Goal: Task Accomplishment & Management: Use online tool/utility

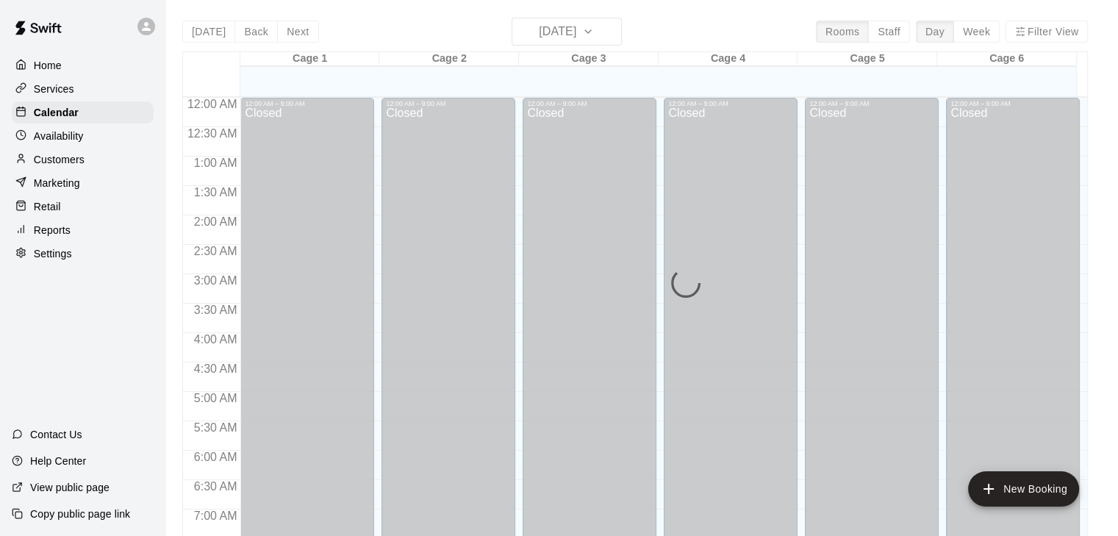
drag, startPoint x: 0, startPoint y: 0, endPoint x: 41, endPoint y: 60, distance: 73.0
click at [41, 60] on p "Home" at bounding box center [48, 65] width 28 height 15
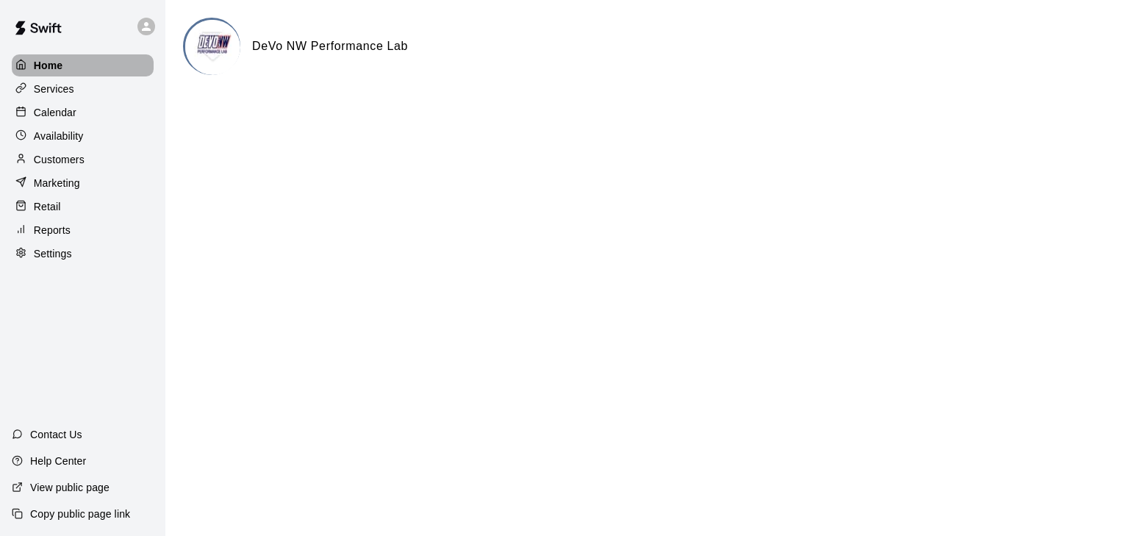
click at [41, 60] on p "Home" at bounding box center [48, 65] width 29 height 15
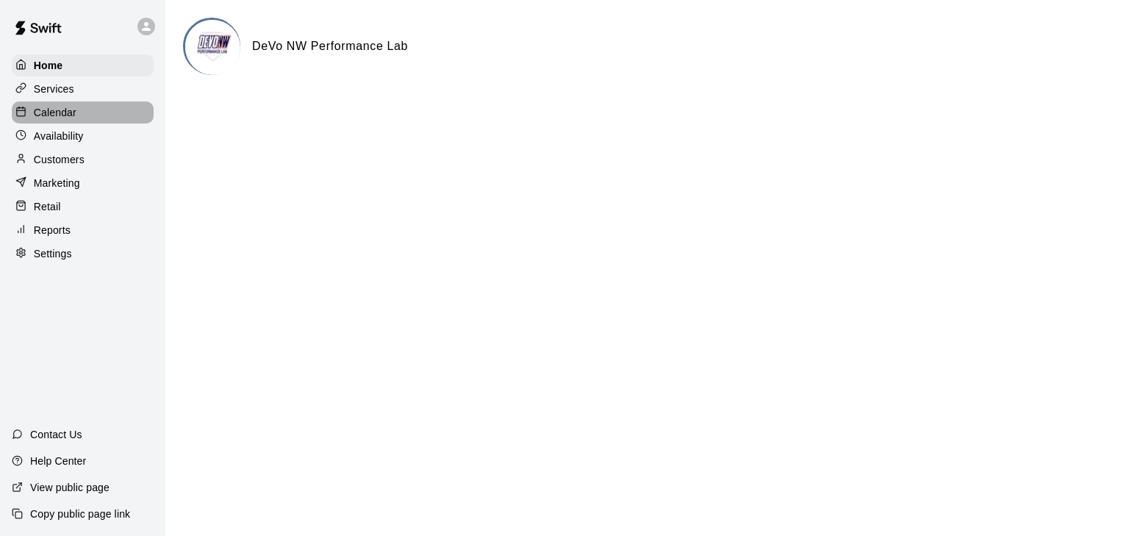
click at [41, 115] on p "Calendar" at bounding box center [55, 112] width 43 height 15
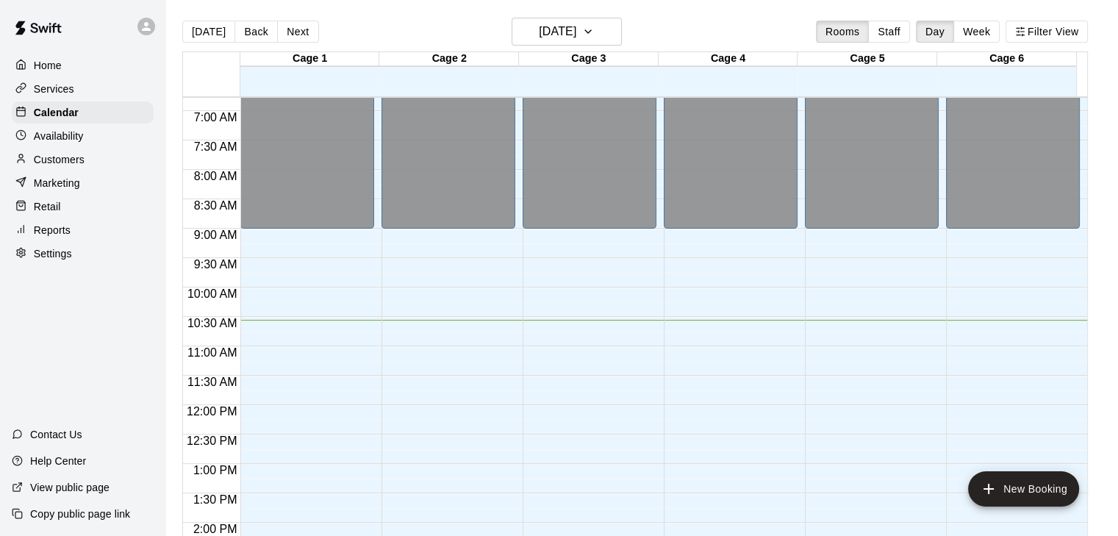
scroll to position [394, 0]
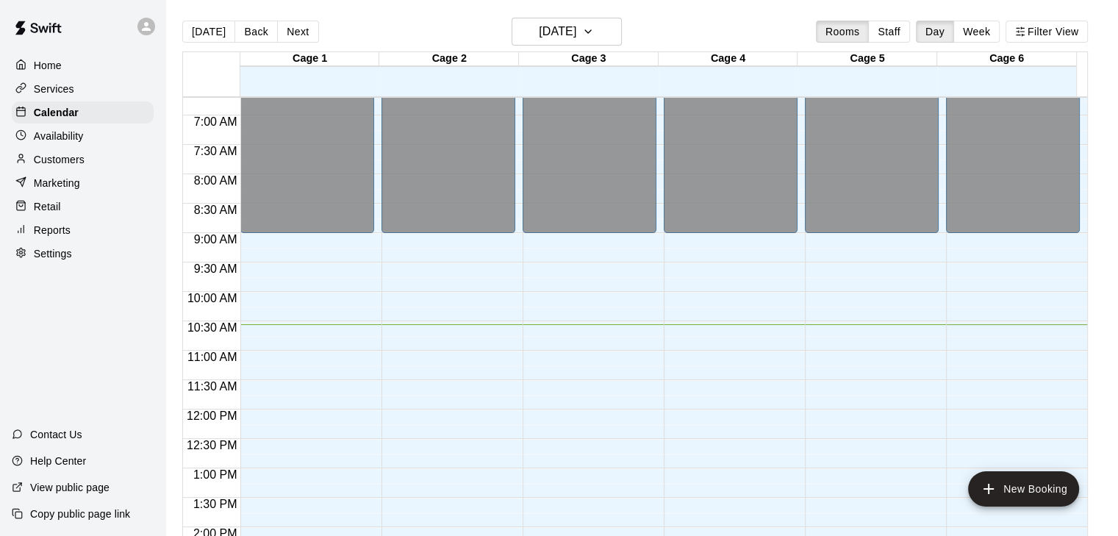
click at [63, 60] on div "Home" at bounding box center [83, 65] width 142 height 22
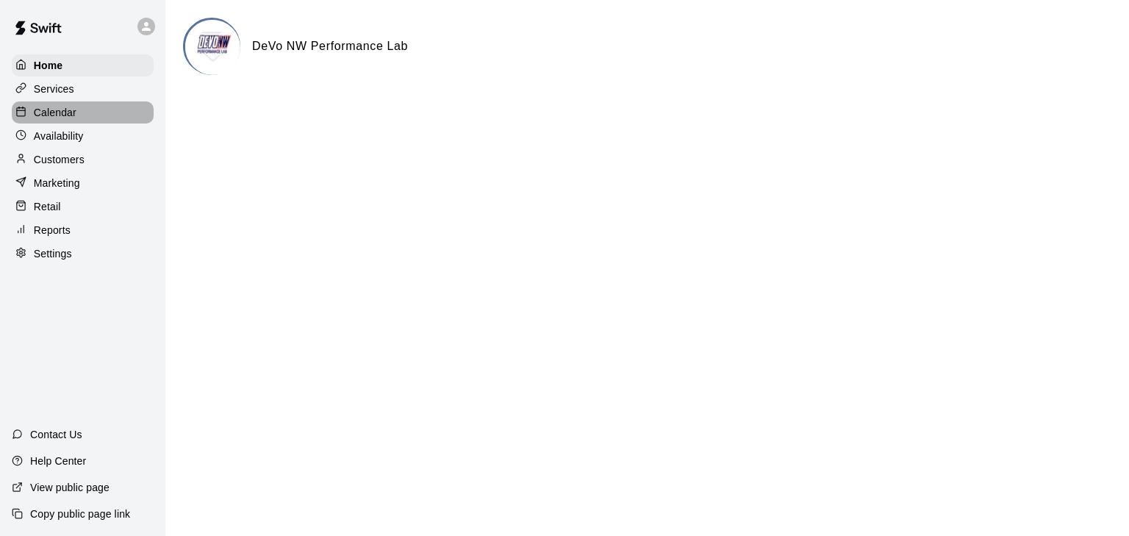
click at [46, 117] on p "Calendar" at bounding box center [55, 112] width 43 height 15
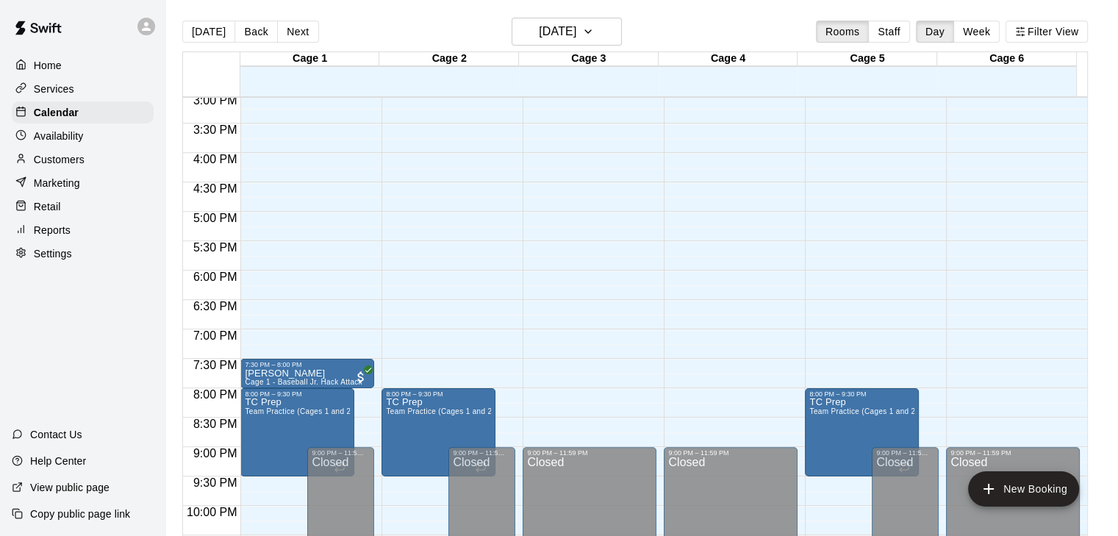
scroll to position [956, 0]
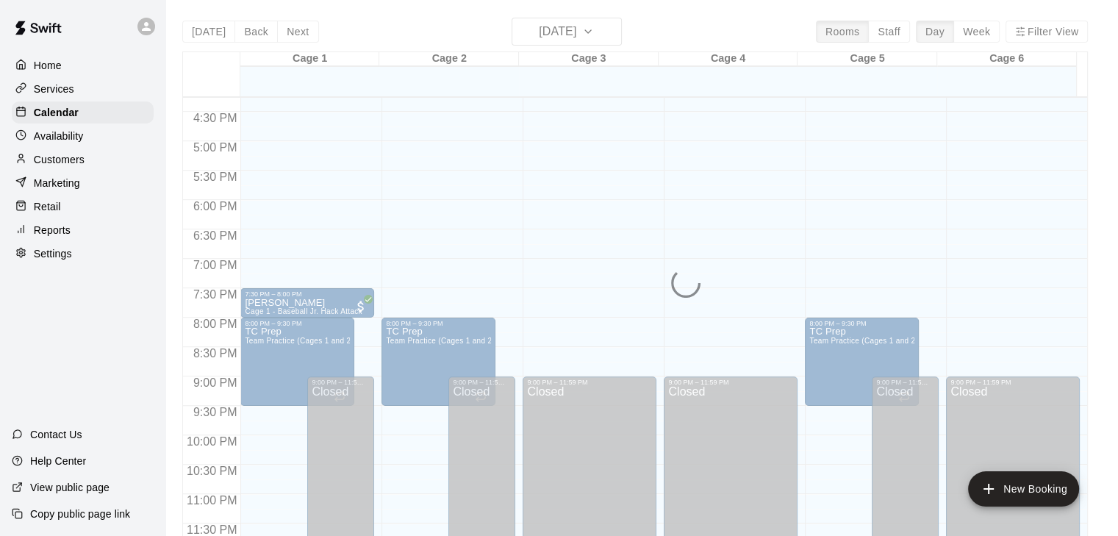
click at [51, 187] on p "Marketing" at bounding box center [57, 183] width 46 height 15
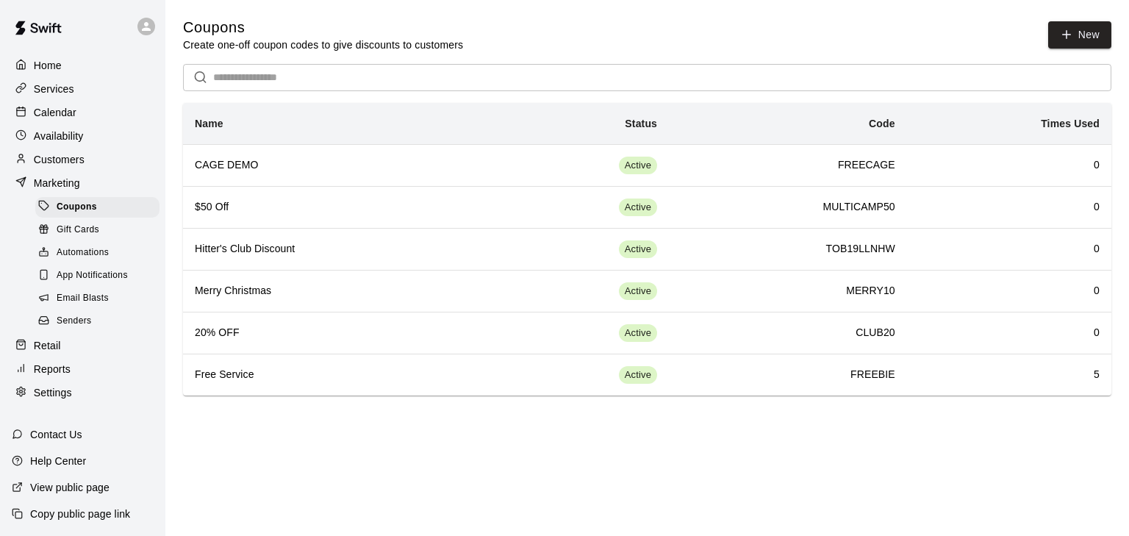
click at [90, 306] on span "Email Blasts" at bounding box center [83, 298] width 52 height 15
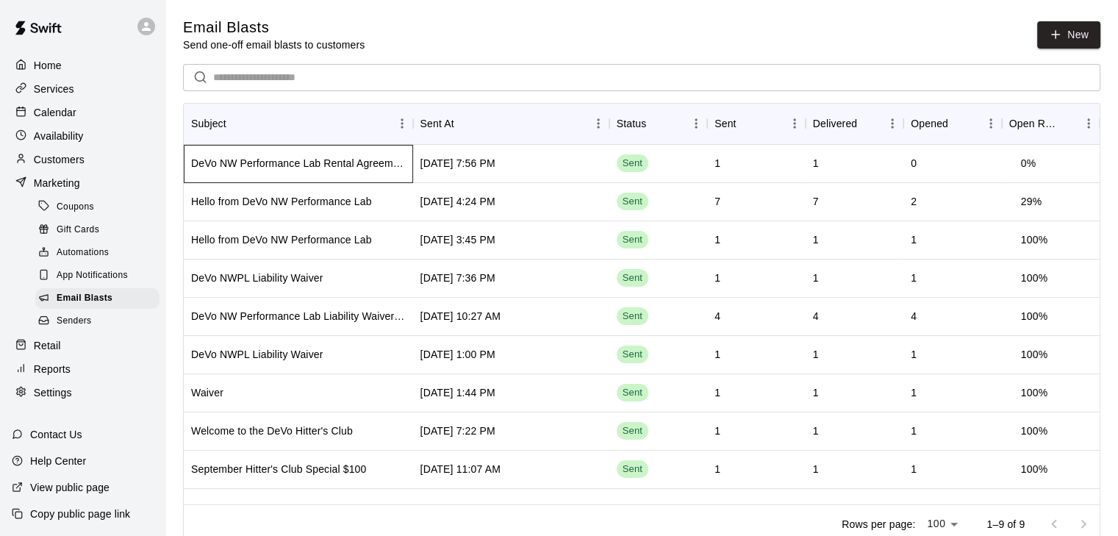
click at [272, 152] on div "DeVo NW Performance Lab Rental Agreement" at bounding box center [298, 164] width 229 height 38
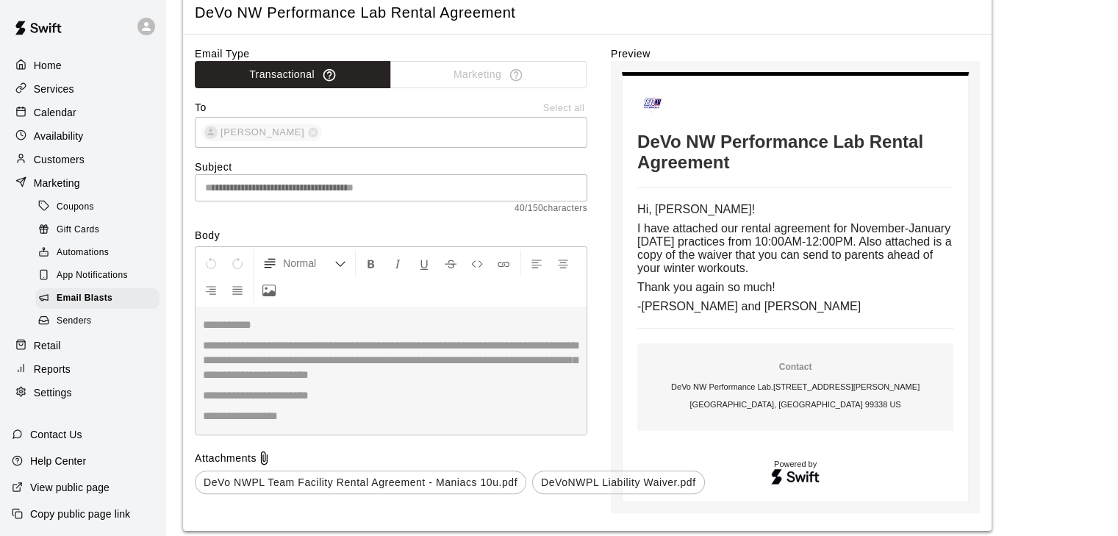
scroll to position [340, 0]
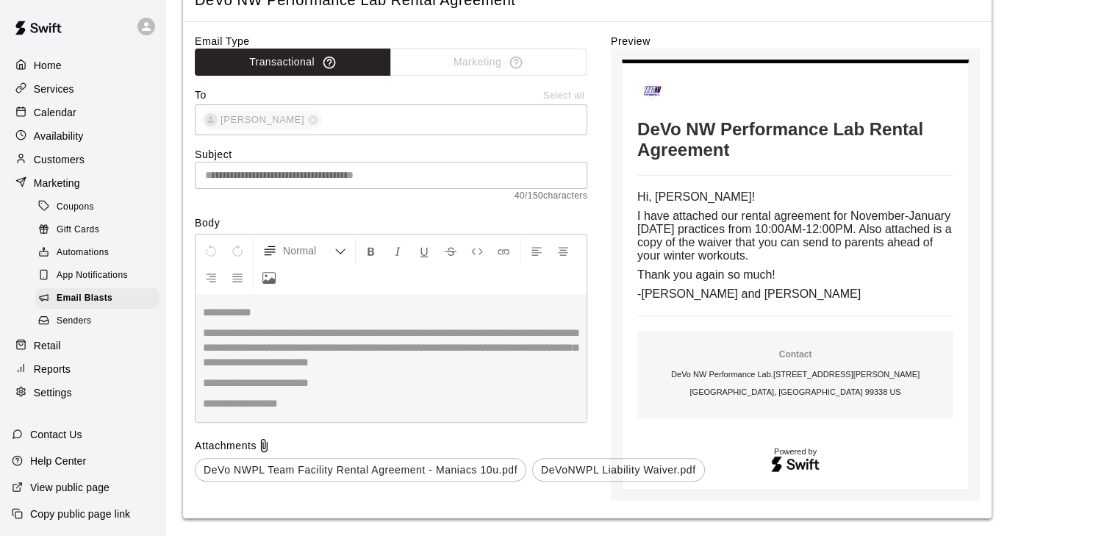
click at [370, 462] on span "DeVo NWPL Team Facility Rental Agreement - Maniacs 10u.pdf" at bounding box center [361, 469] width 330 height 15
click at [492, 462] on span "DeVo NWPL Team Facility Rental Agreement - Maniacs 10u.pdf" at bounding box center [361, 469] width 330 height 15
click at [457, 462] on span "DeVo NWPL Team Facility Rental Agreement - Maniacs 10u.pdf" at bounding box center [361, 469] width 330 height 15
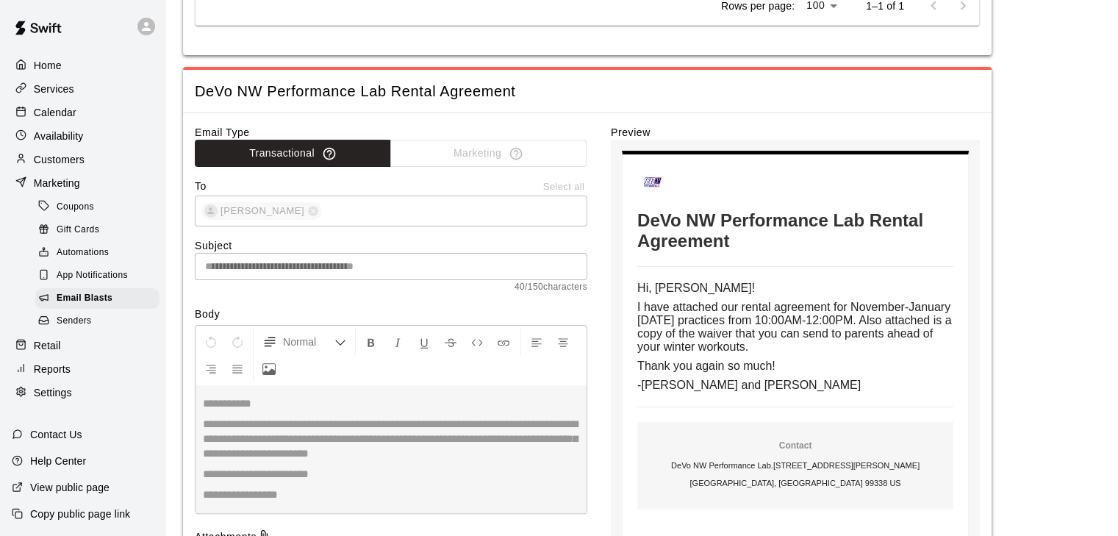
scroll to position [240, 0]
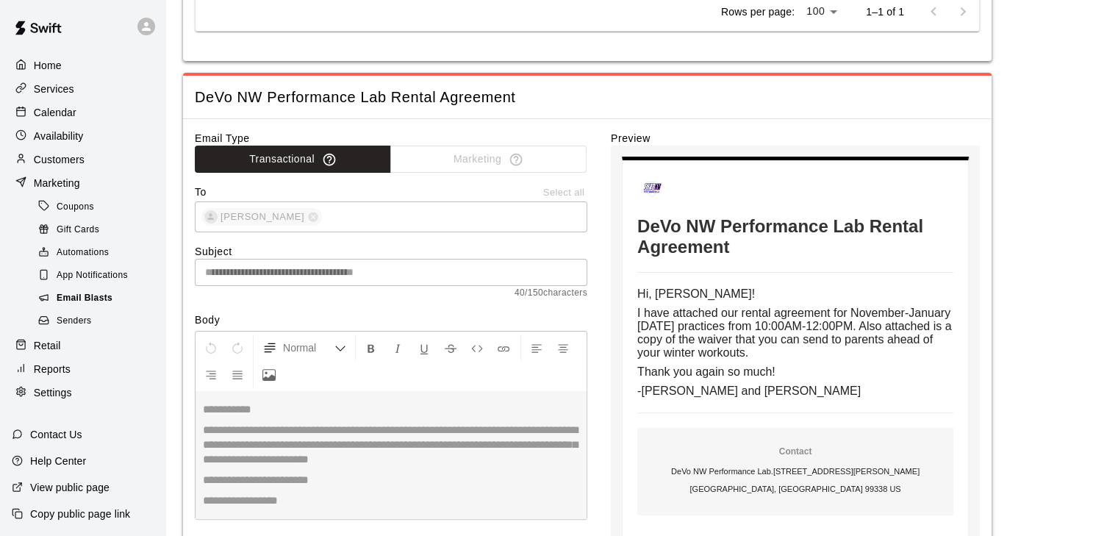
click at [78, 302] on span "Email Blasts" at bounding box center [85, 298] width 56 height 15
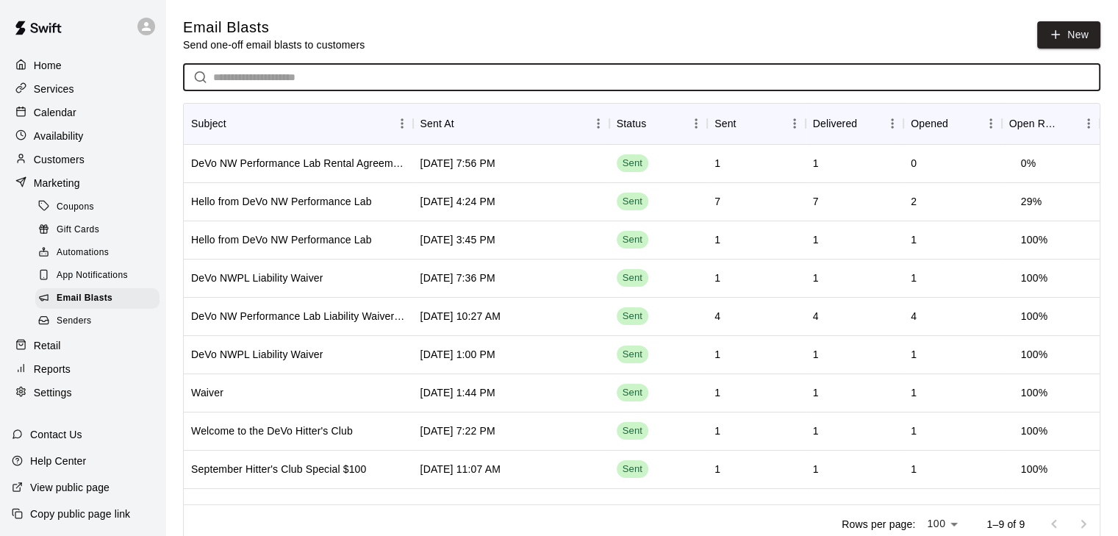
click at [222, 71] on input "text" at bounding box center [656, 77] width 887 height 27
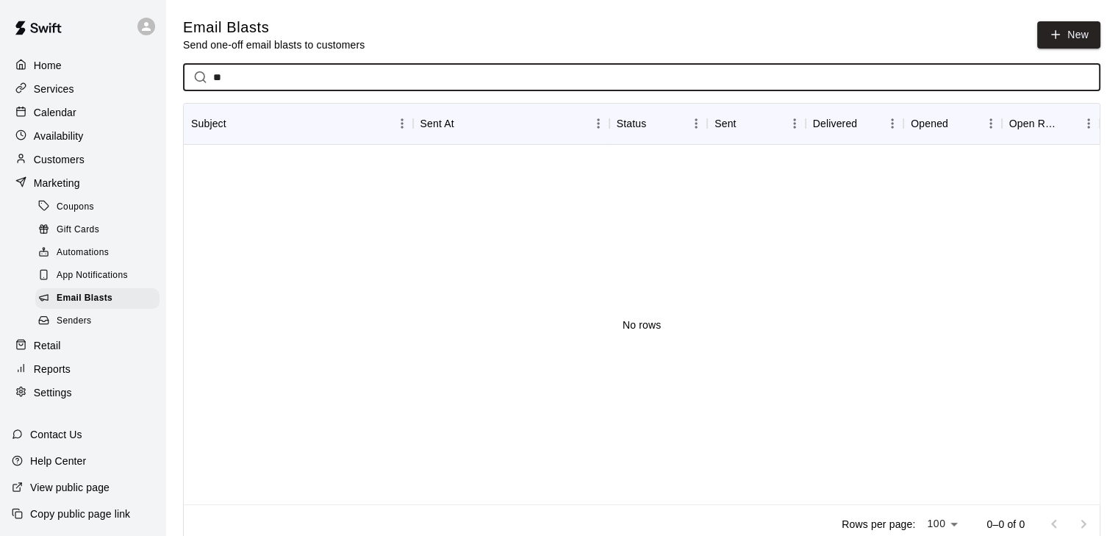
type input "*"
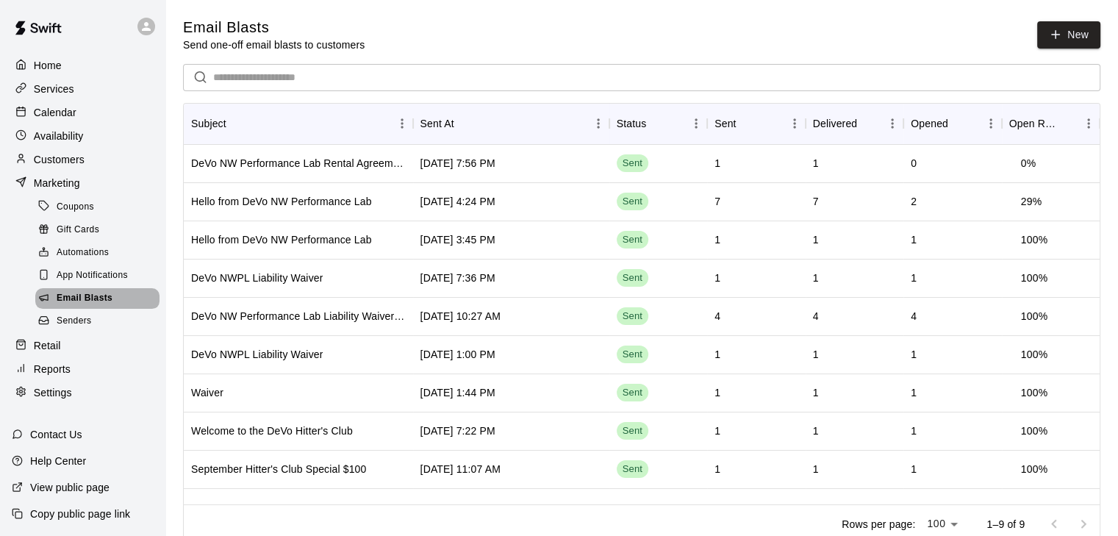
click at [76, 306] on span "Email Blasts" at bounding box center [85, 298] width 56 height 15
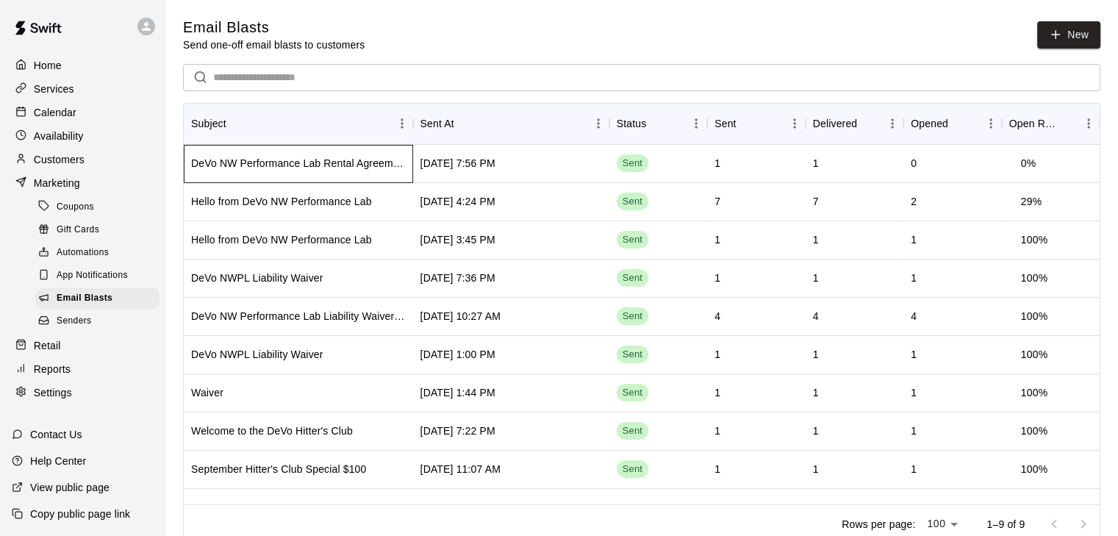
click at [296, 171] on div "DeVo NW Performance Lab Rental Agreement" at bounding box center [298, 164] width 229 height 38
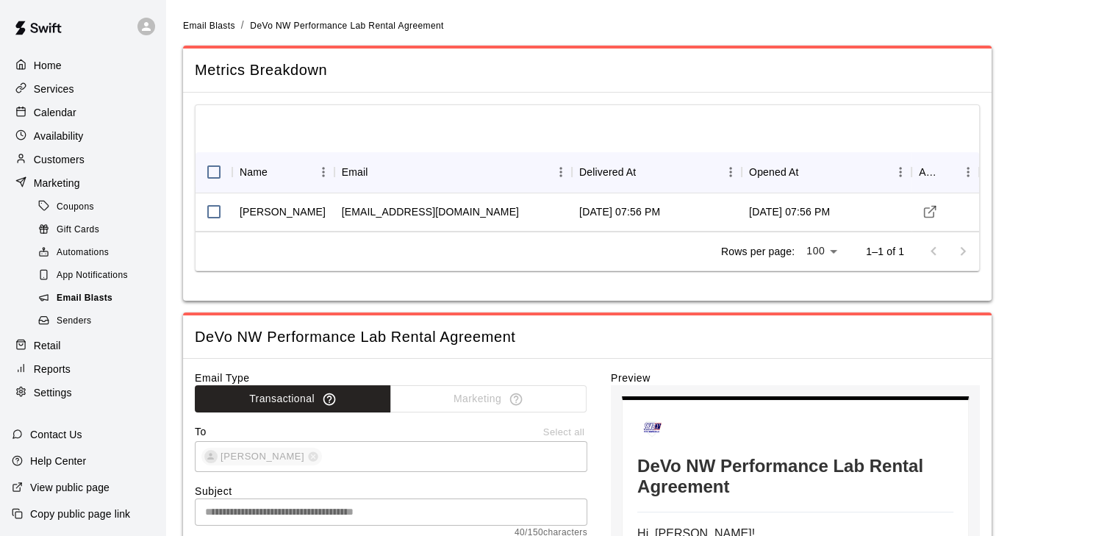
click at [80, 306] on span "Email Blasts" at bounding box center [85, 298] width 56 height 15
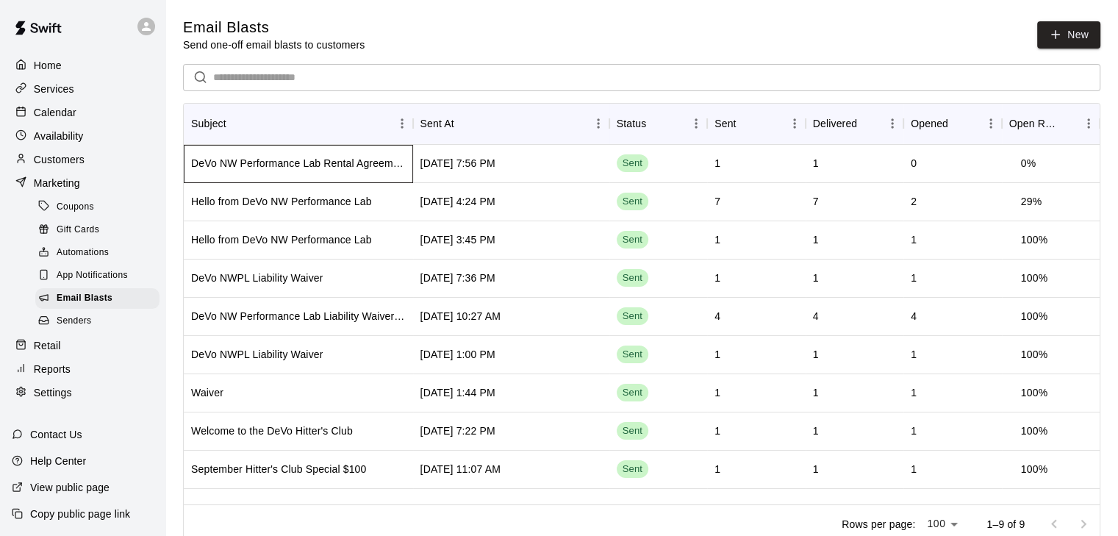
click at [307, 162] on div "DeVo NW Performance Lab Rental Agreement" at bounding box center [298, 163] width 215 height 15
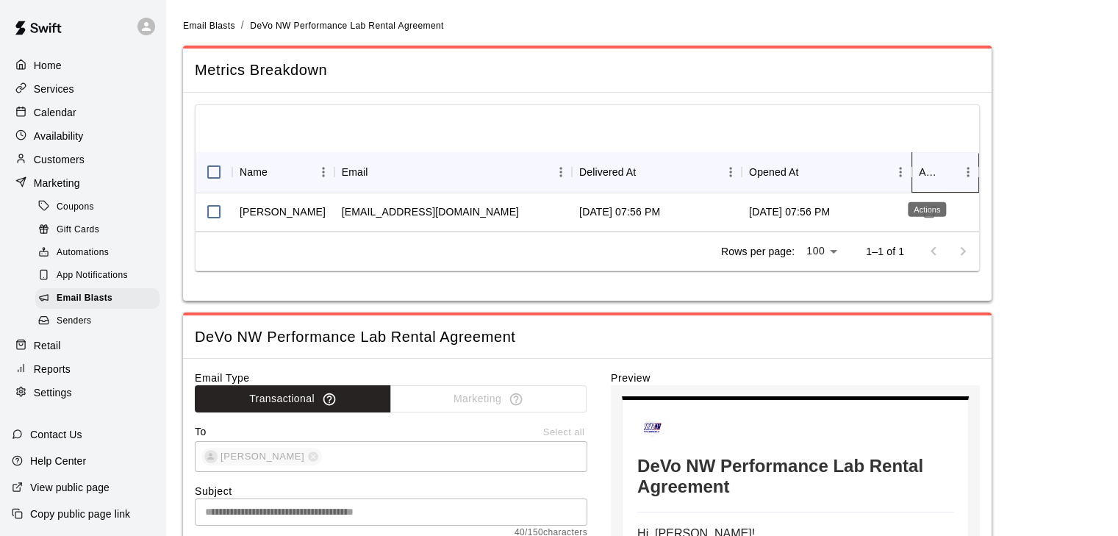
click at [930, 176] on div "Actions" at bounding box center [928, 171] width 18 height 41
click at [978, 176] on icon "Actions" at bounding box center [978, 172] width 1 height 10
click at [963, 165] on icon "Menu" at bounding box center [968, 172] width 15 height 15
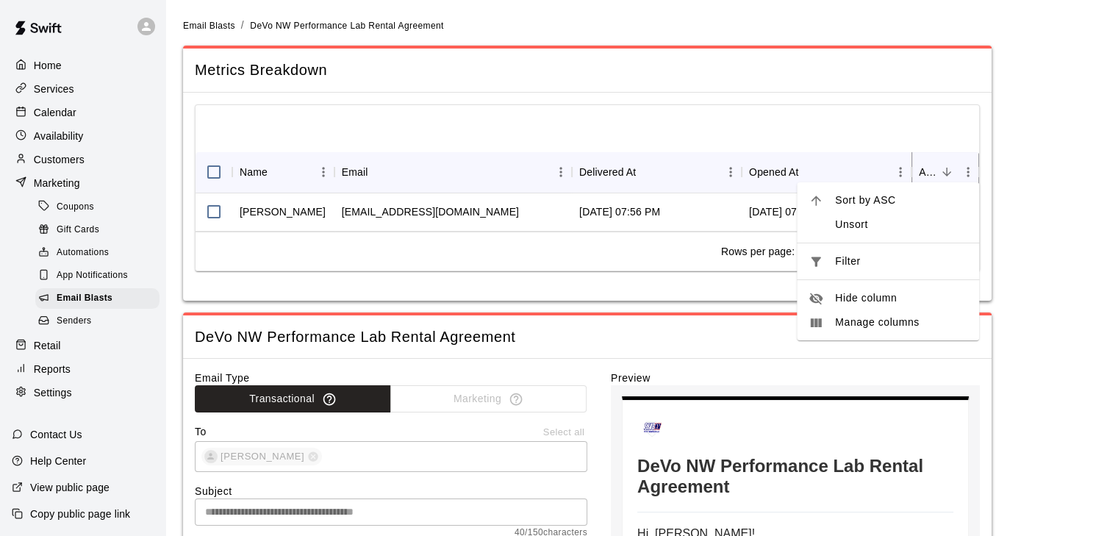
click at [963, 165] on icon "Menu" at bounding box center [968, 172] width 15 height 15
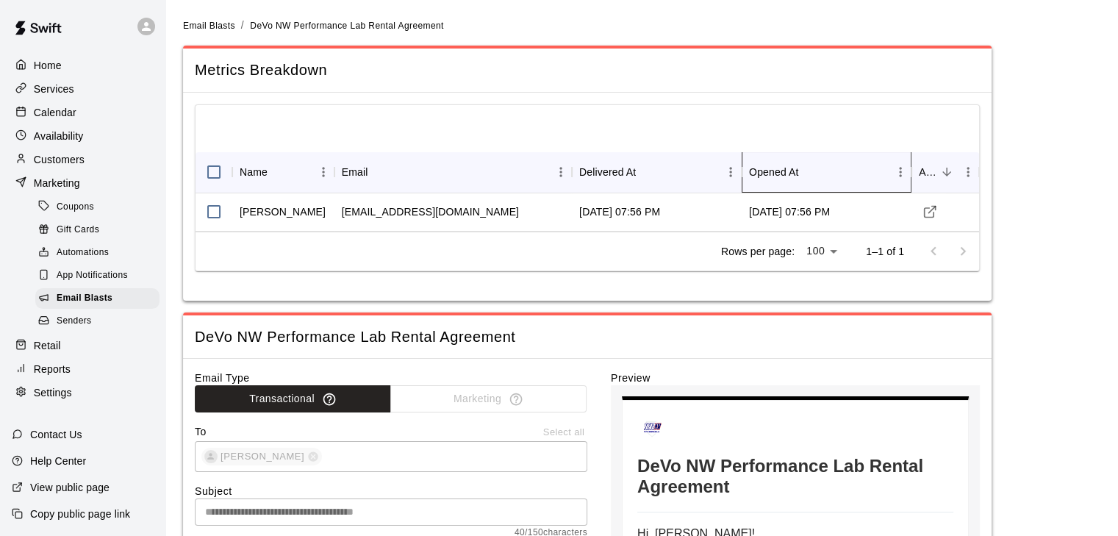
click at [764, 168] on div "Opened At" at bounding box center [774, 171] width 50 height 41
click at [251, 207] on div "[PERSON_NAME]" at bounding box center [283, 211] width 86 height 15
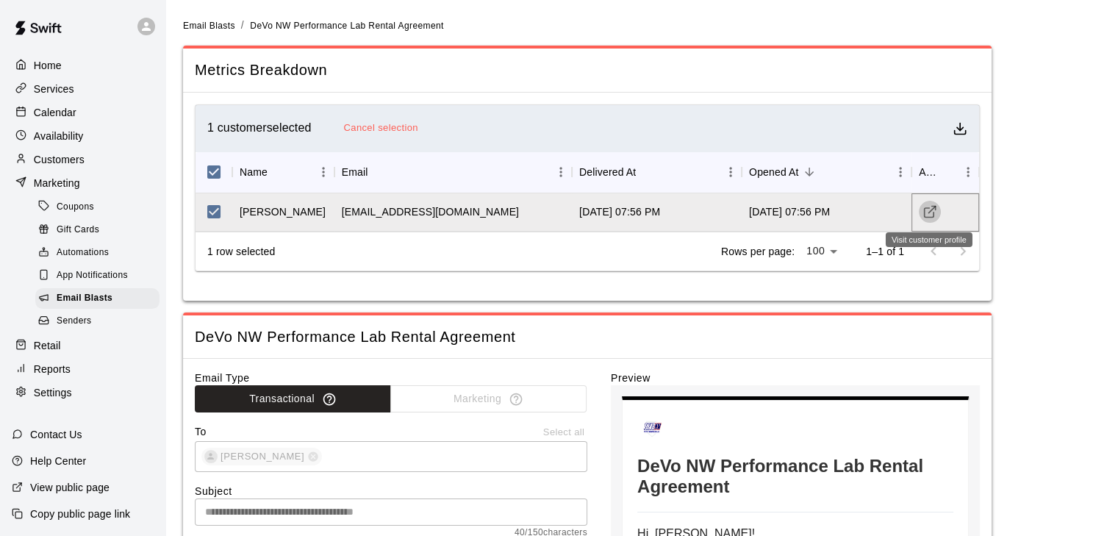
click at [934, 210] on icon "Visit customer profile" at bounding box center [930, 211] width 15 height 15
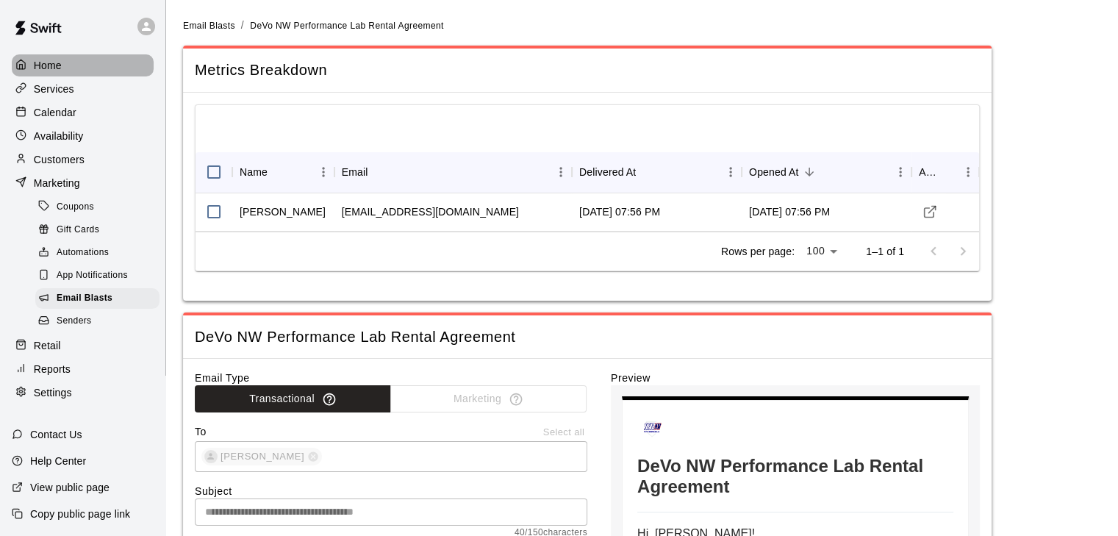
click at [50, 65] on p "Home" at bounding box center [48, 65] width 28 height 15
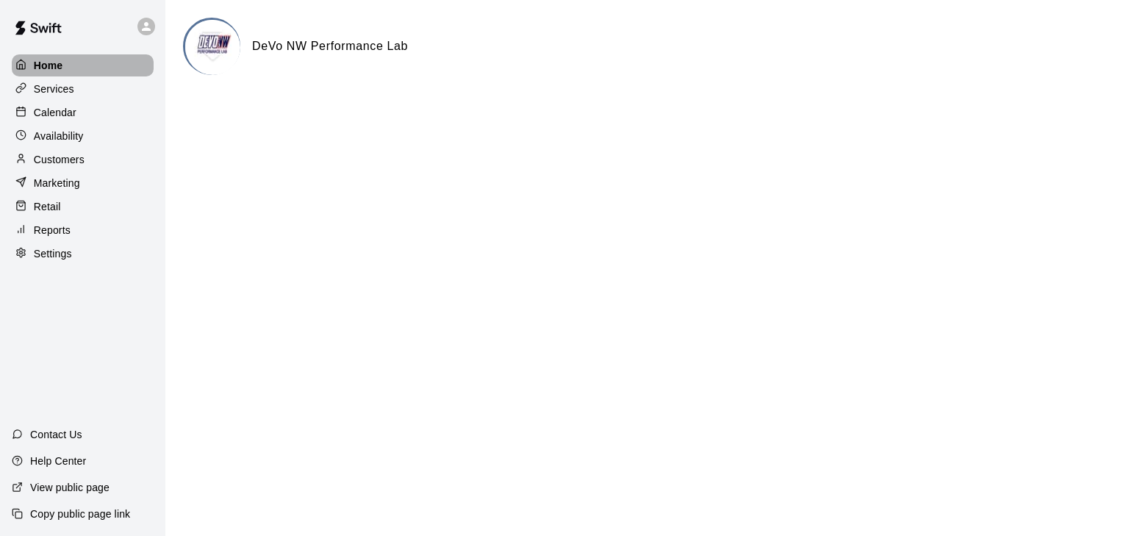
click at [50, 65] on p "Home" at bounding box center [48, 65] width 29 height 15
click at [60, 108] on p "Calendar" at bounding box center [55, 112] width 43 height 15
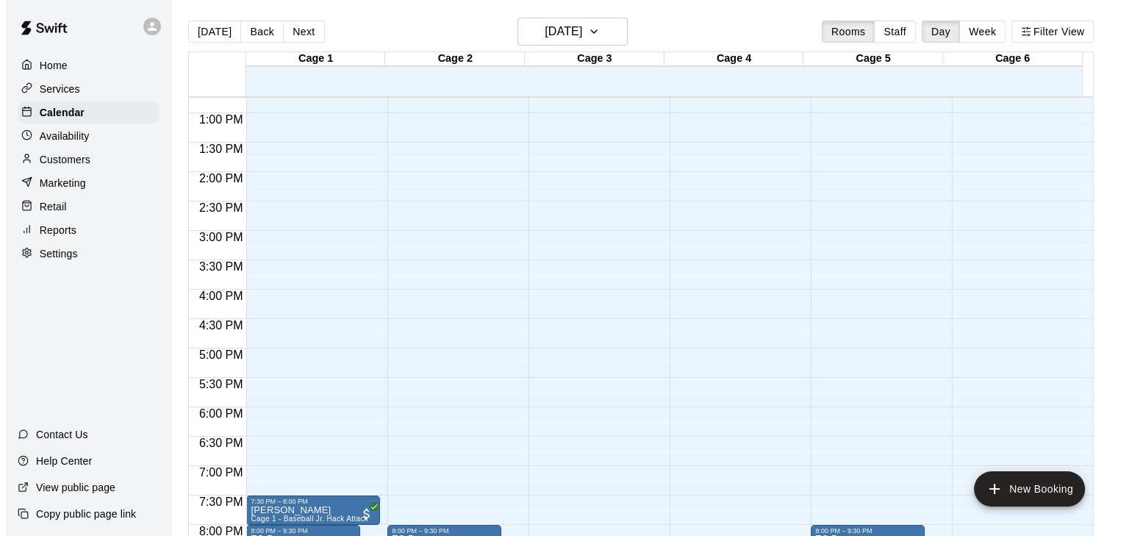
scroll to position [748, 0]
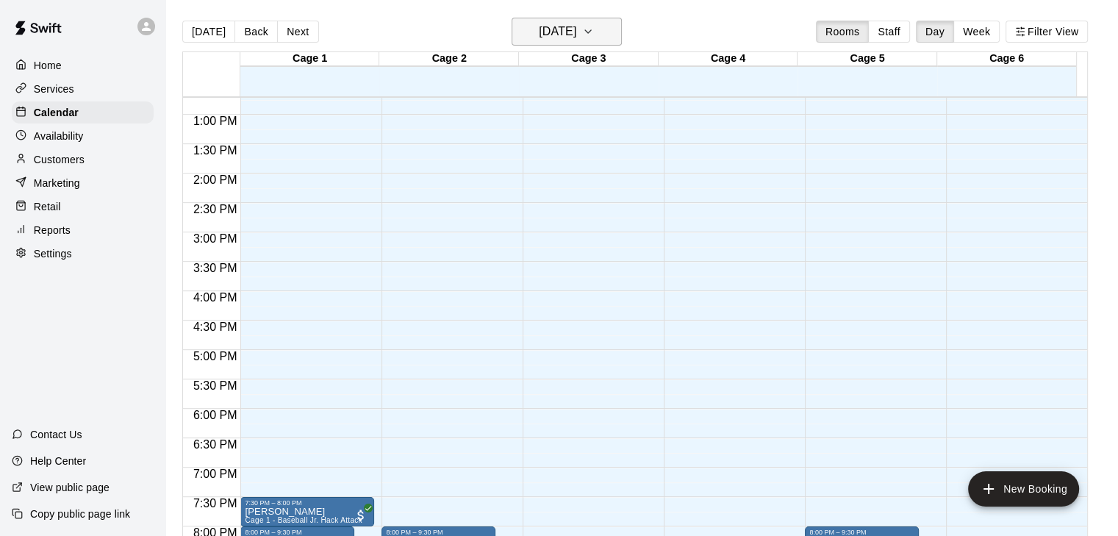
click at [605, 34] on button "[DATE]" at bounding box center [567, 32] width 110 height 28
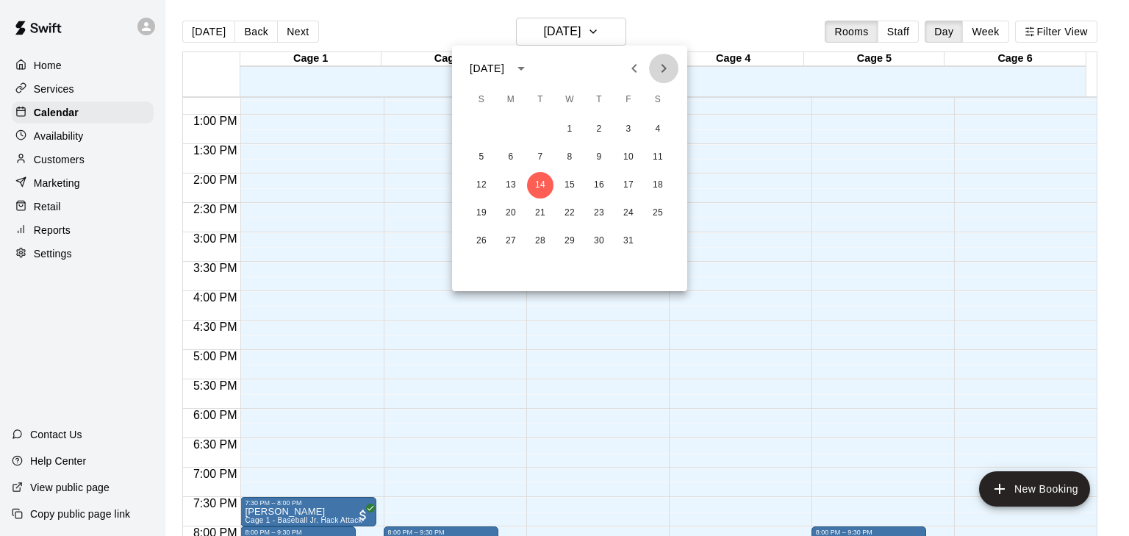
click at [670, 63] on icon "Next month" at bounding box center [664, 69] width 18 height 18
click at [659, 65] on icon "Next month" at bounding box center [664, 69] width 18 height 18
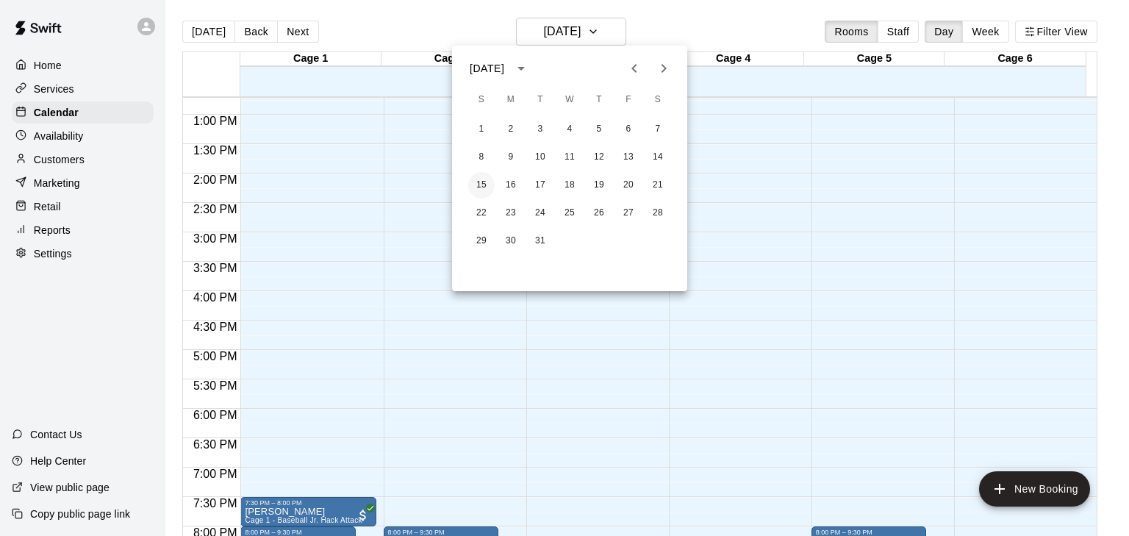
click at [479, 192] on button "15" at bounding box center [481, 185] width 26 height 26
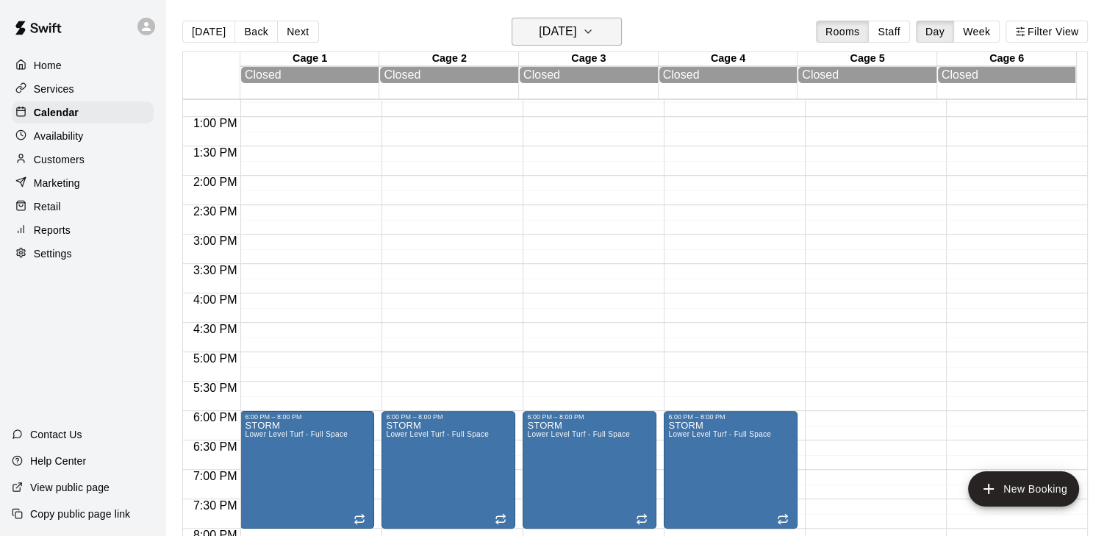
click at [594, 24] on icon "button" at bounding box center [588, 32] width 12 height 18
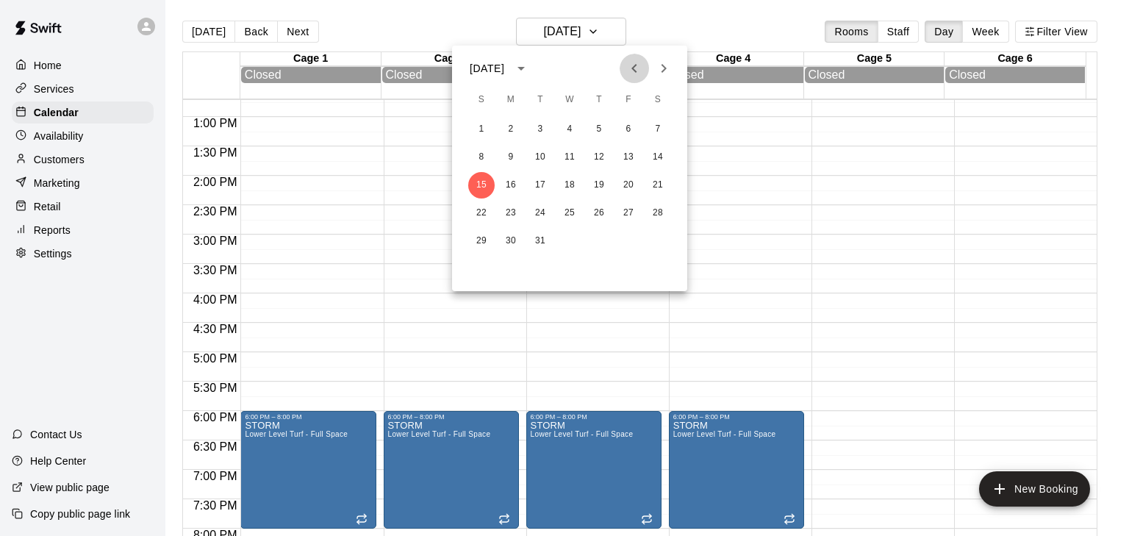
click at [635, 71] on icon "Previous month" at bounding box center [633, 68] width 5 height 9
click at [49, 167] on div at bounding box center [564, 268] width 1129 height 536
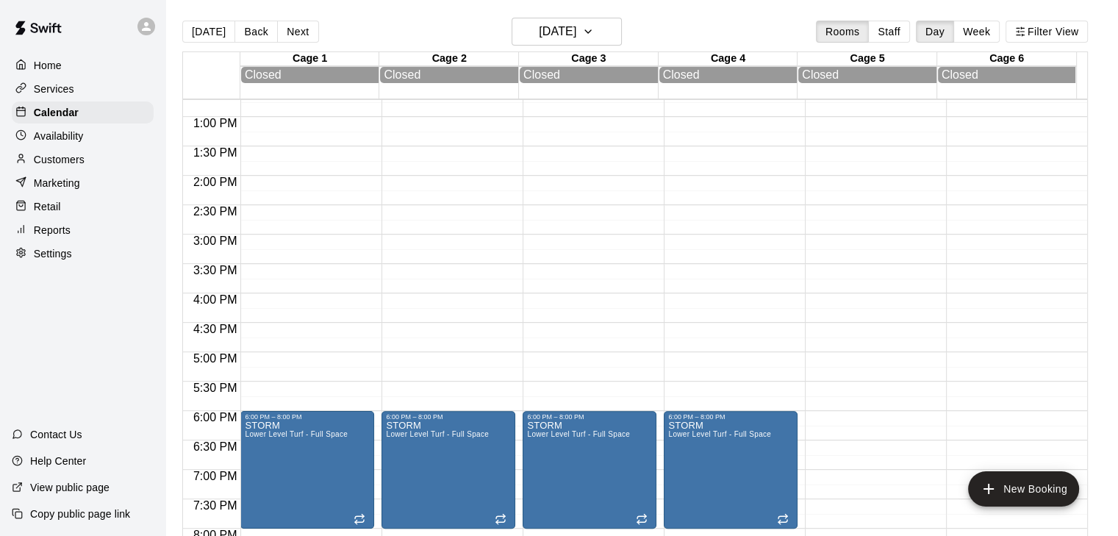
click at [49, 167] on p "Customers" at bounding box center [59, 159] width 51 height 15
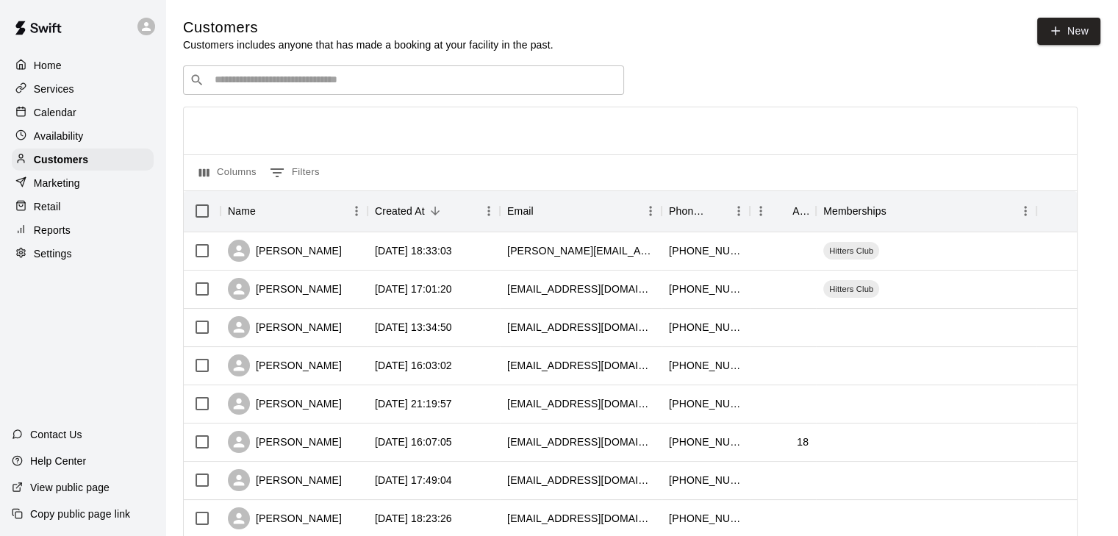
click at [232, 76] on input "Search customers by name or email" at bounding box center [413, 80] width 407 height 15
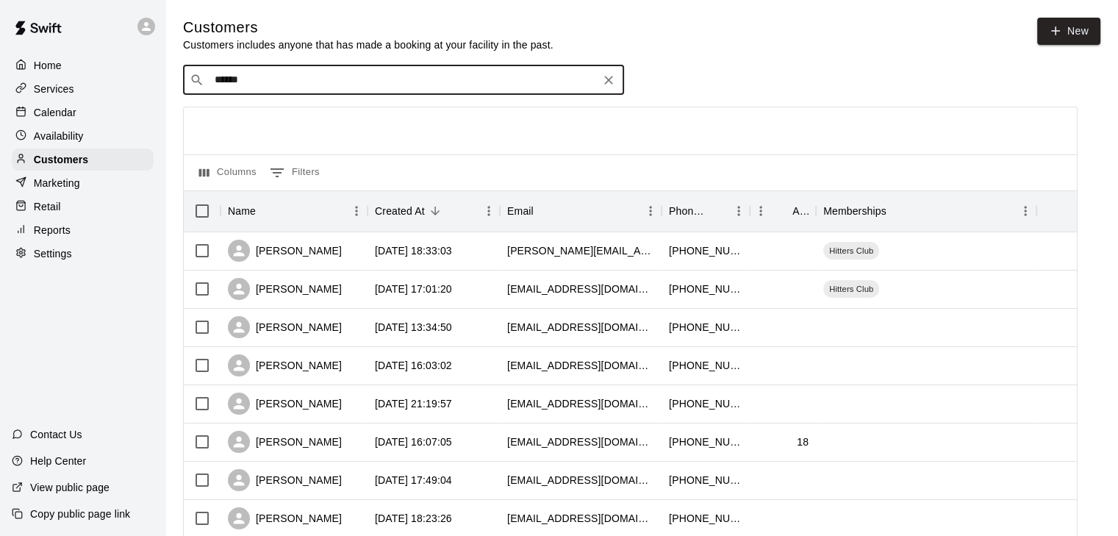
type input "******"
click at [248, 115] on p "[PERSON_NAME][GEOGRAPHIC_DATA]" at bounding box center [326, 112] width 204 height 15
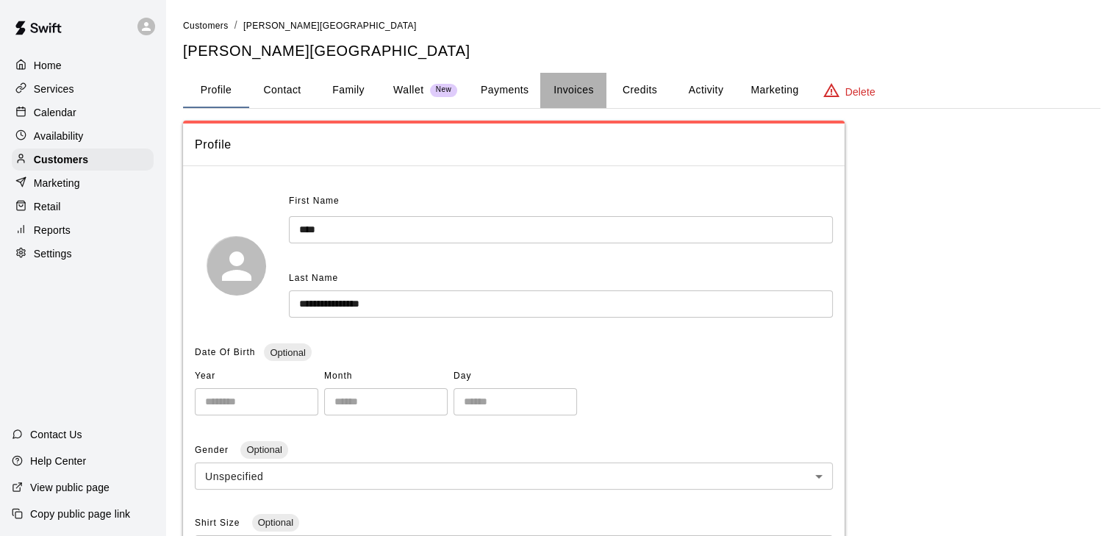
click at [585, 76] on button "Invoices" at bounding box center [573, 90] width 66 height 35
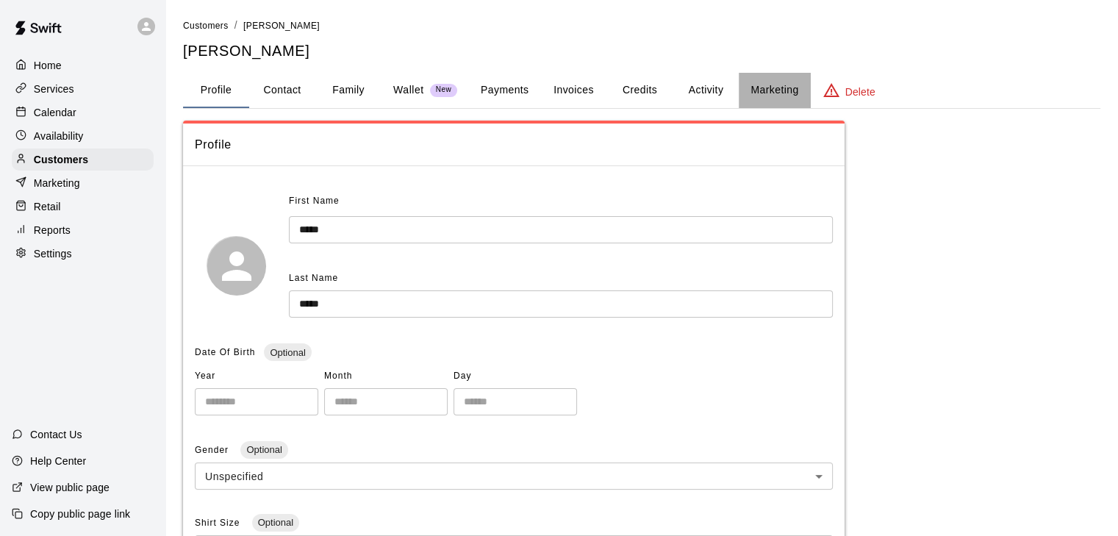
click at [773, 94] on button "Marketing" at bounding box center [774, 90] width 71 height 35
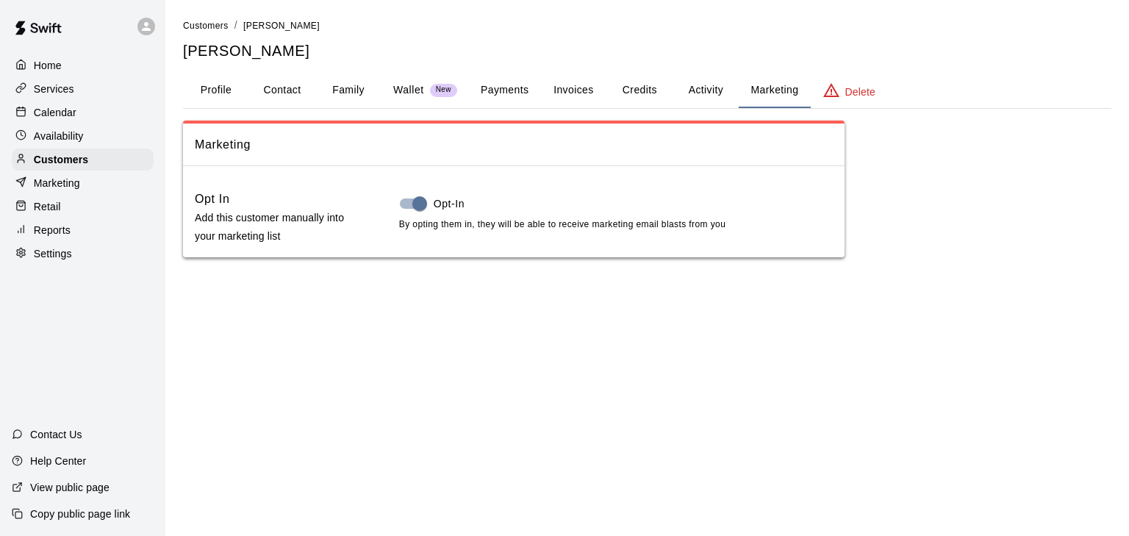
click at [698, 89] on button "Activity" at bounding box center [706, 90] width 66 height 35
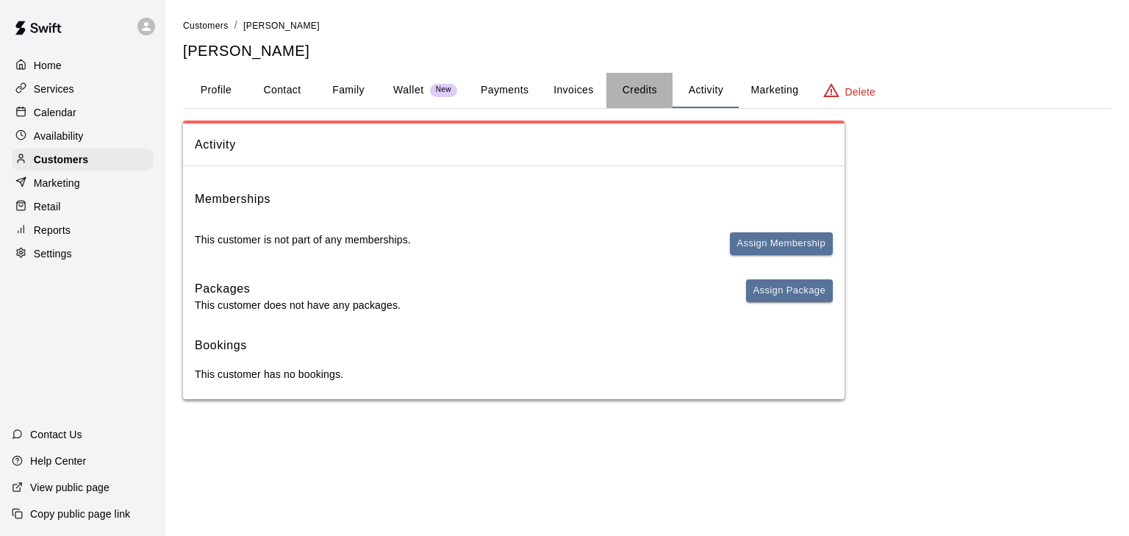
click at [637, 92] on button "Credits" at bounding box center [639, 90] width 66 height 35
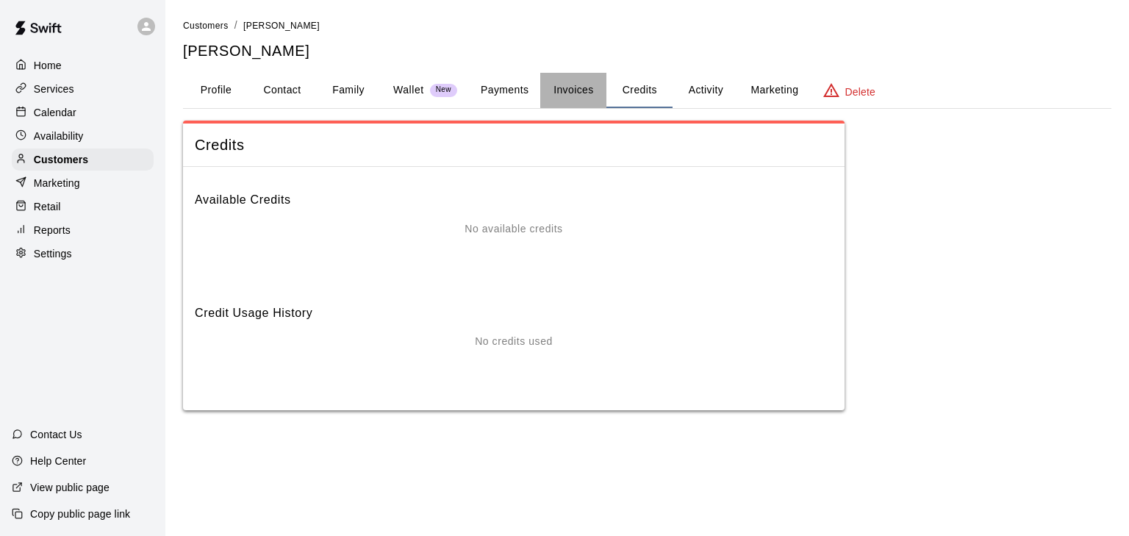
click at [595, 84] on button "Invoices" at bounding box center [573, 90] width 66 height 35
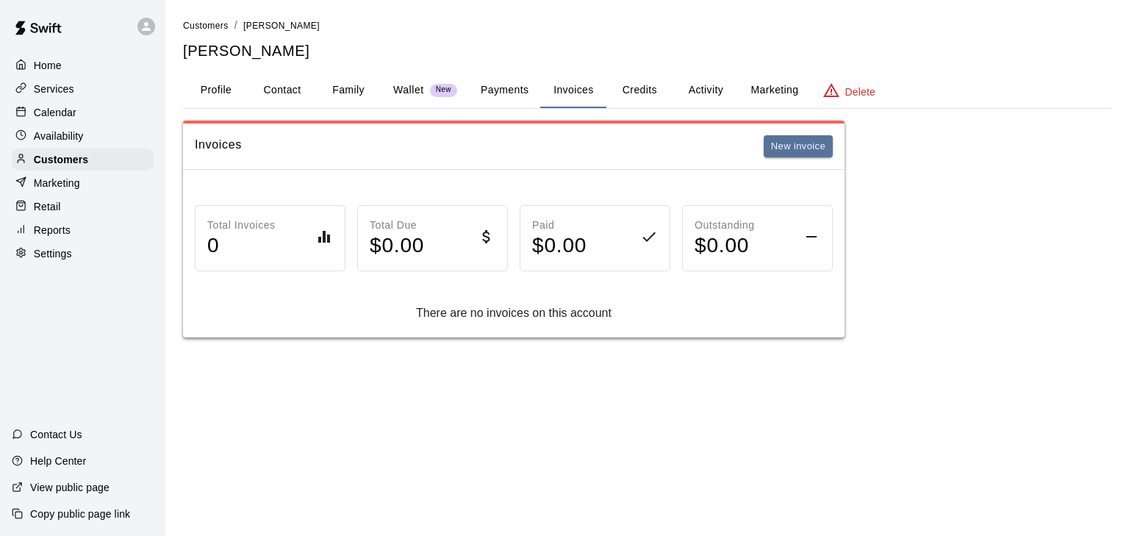
click at [497, 82] on button "Payments" at bounding box center [504, 90] width 71 height 35
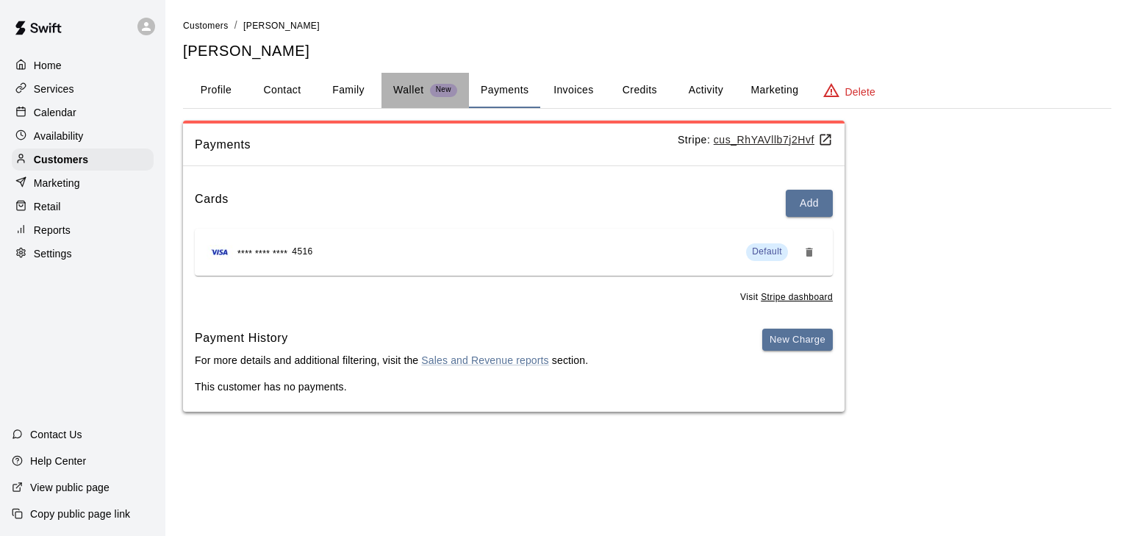
click at [425, 83] on div "Wallet New" at bounding box center [425, 89] width 64 height 15
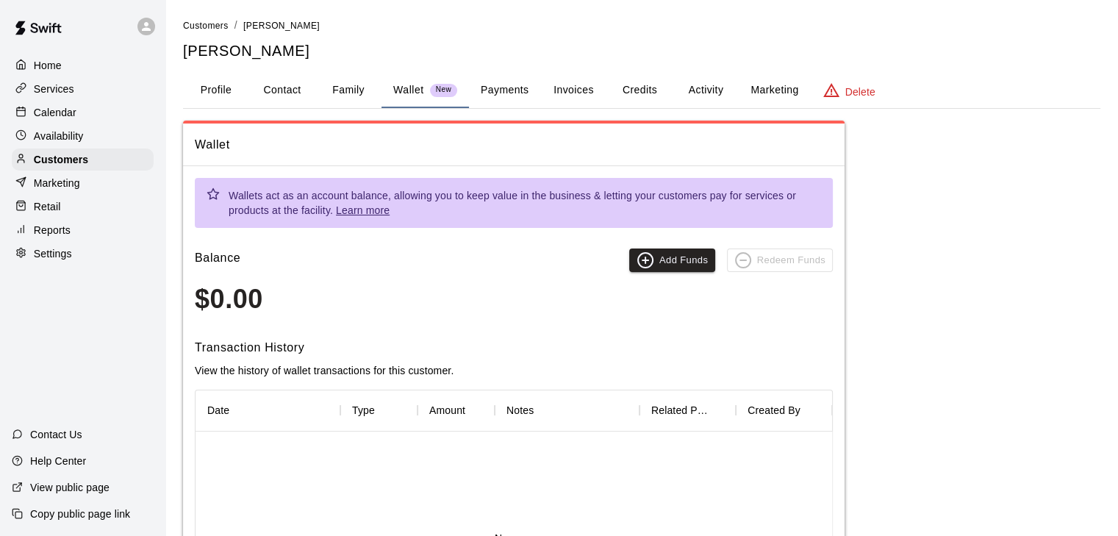
click at [351, 87] on button "Family" at bounding box center [348, 90] width 66 height 35
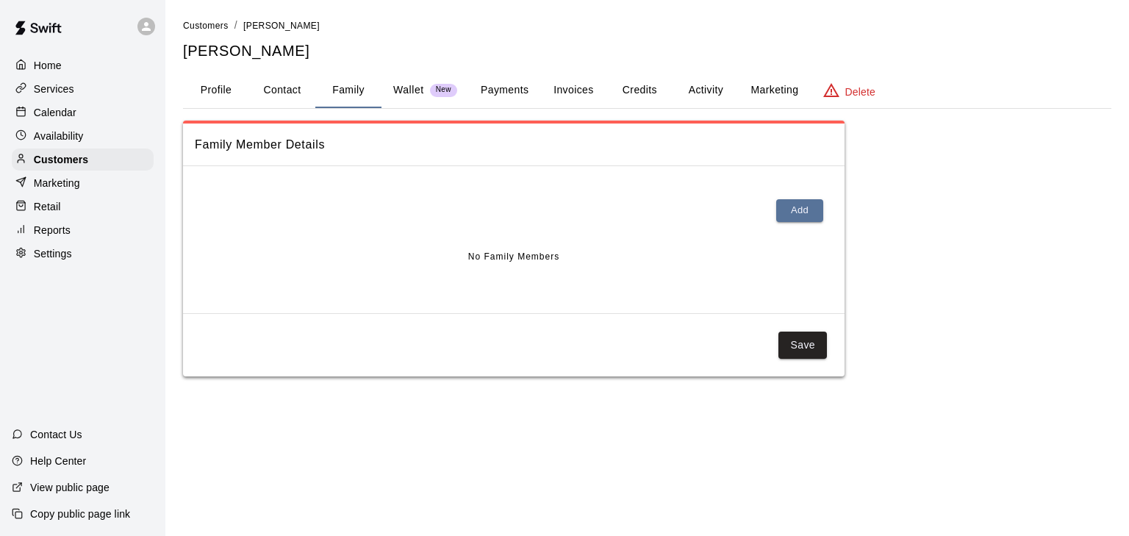
click at [257, 86] on button "Contact" at bounding box center [282, 90] width 66 height 35
select select "**"
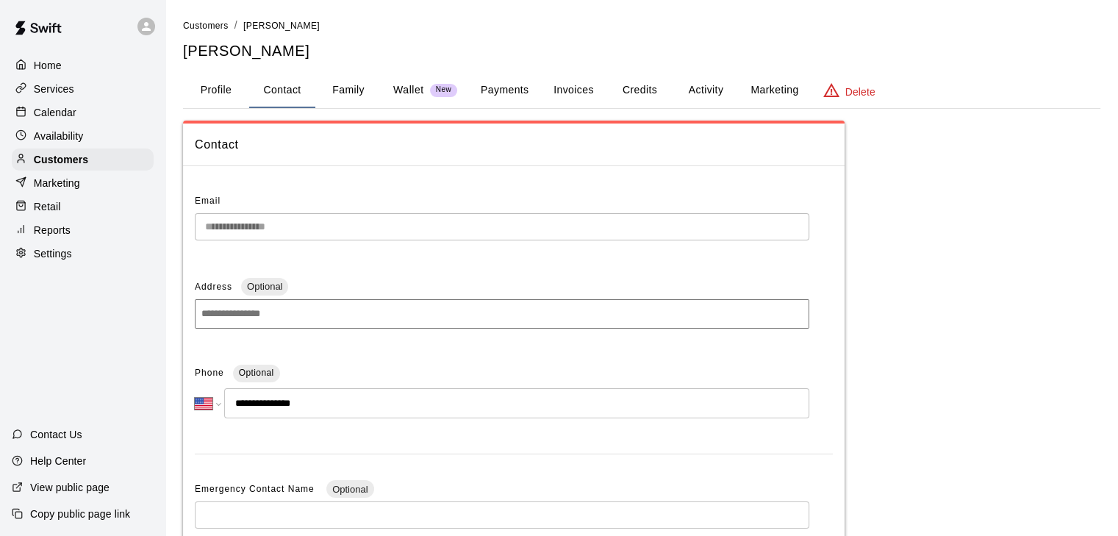
click at [211, 85] on button "Profile" at bounding box center [216, 90] width 66 height 35
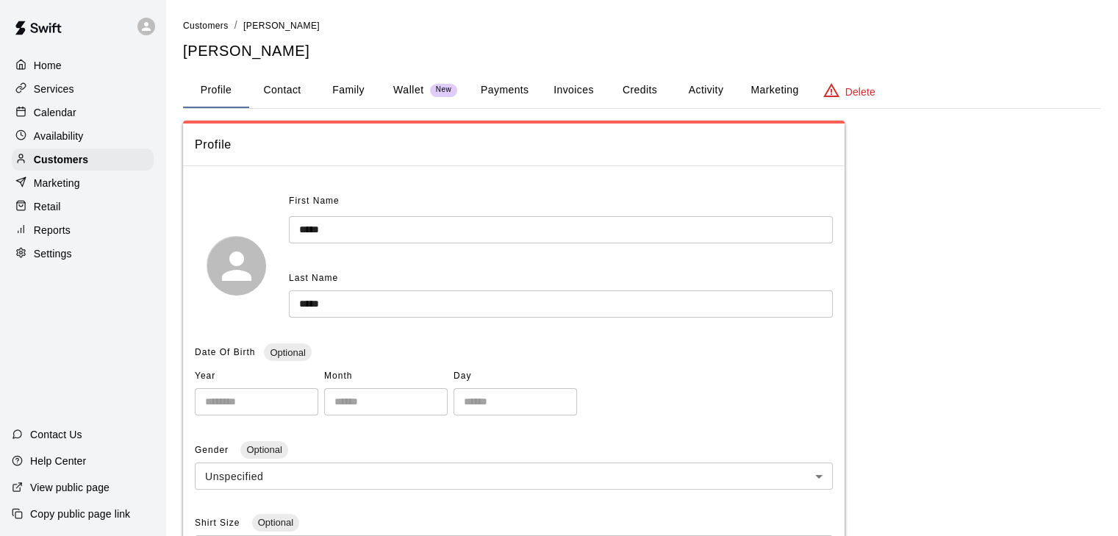
click at [785, 84] on button "Marketing" at bounding box center [774, 90] width 71 height 35
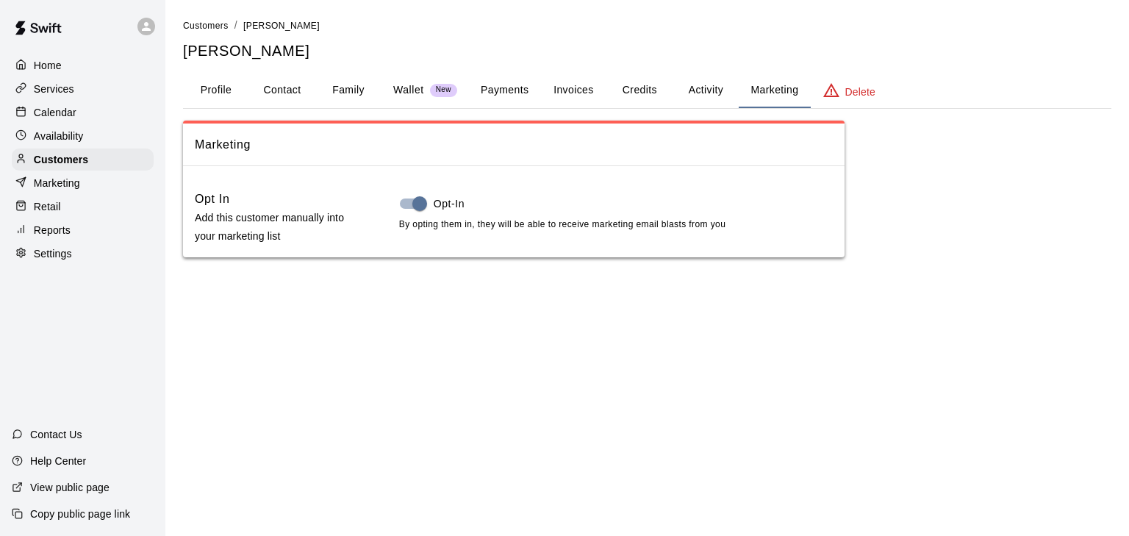
click at [92, 190] on div "Marketing" at bounding box center [83, 183] width 142 height 22
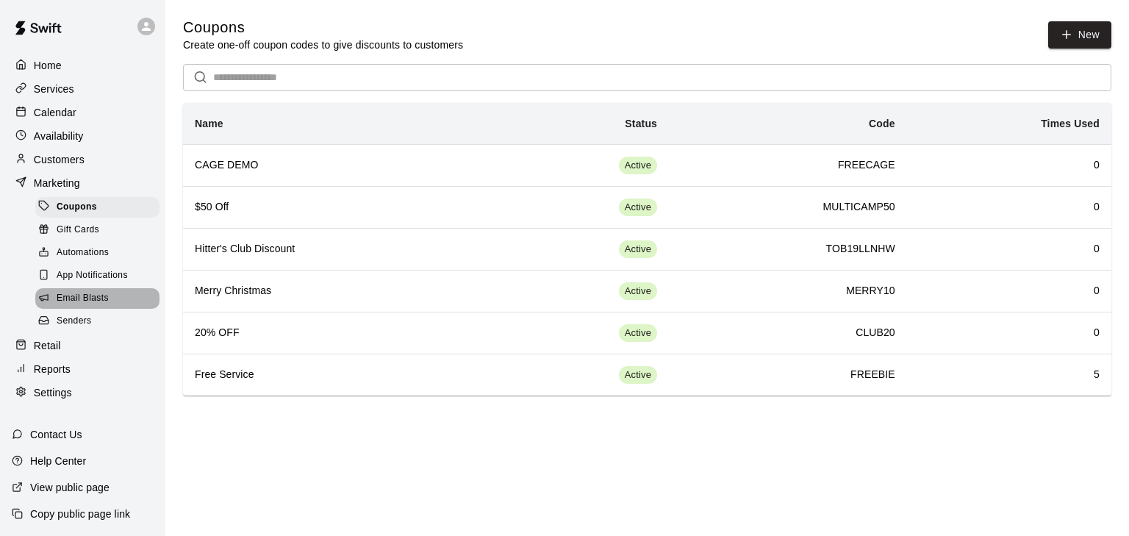
click at [82, 298] on div "Email Blasts" at bounding box center [97, 298] width 124 height 21
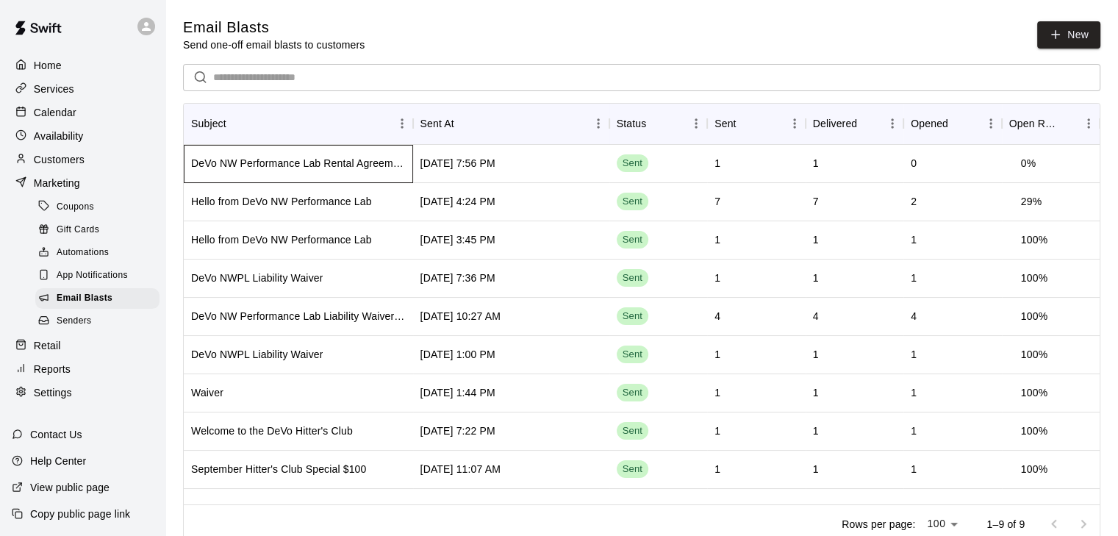
click at [241, 162] on div "DeVo NW Performance Lab Rental Agreement" at bounding box center [298, 163] width 215 height 15
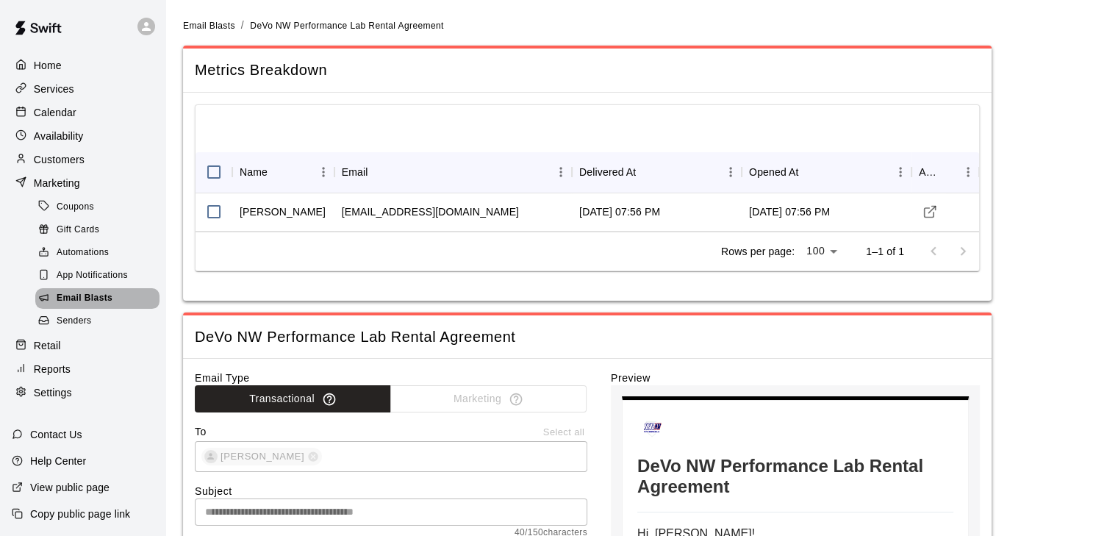
click at [107, 306] on span "Email Blasts" at bounding box center [85, 298] width 56 height 15
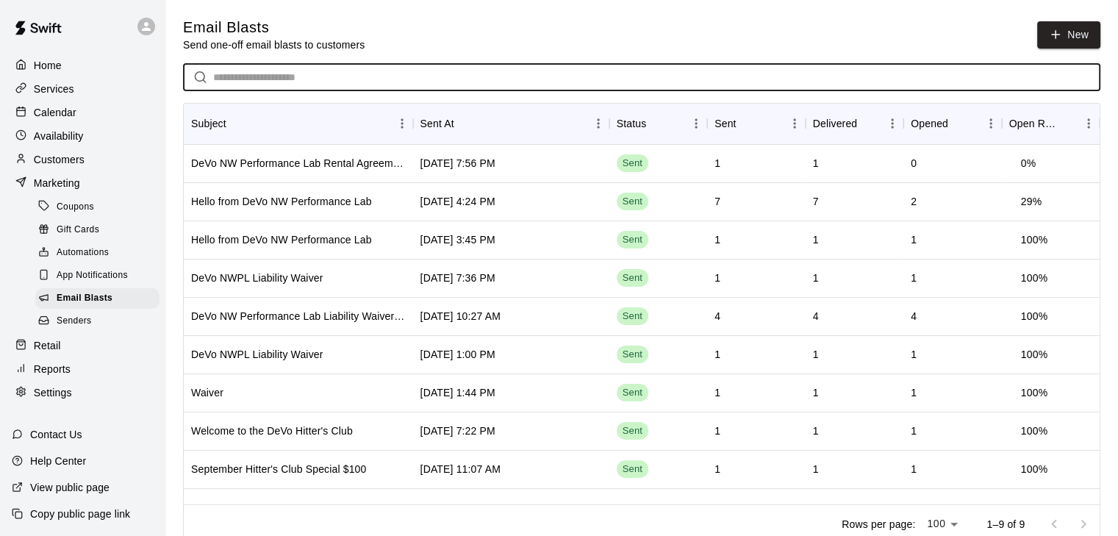
click at [282, 76] on input "text" at bounding box center [656, 77] width 887 height 27
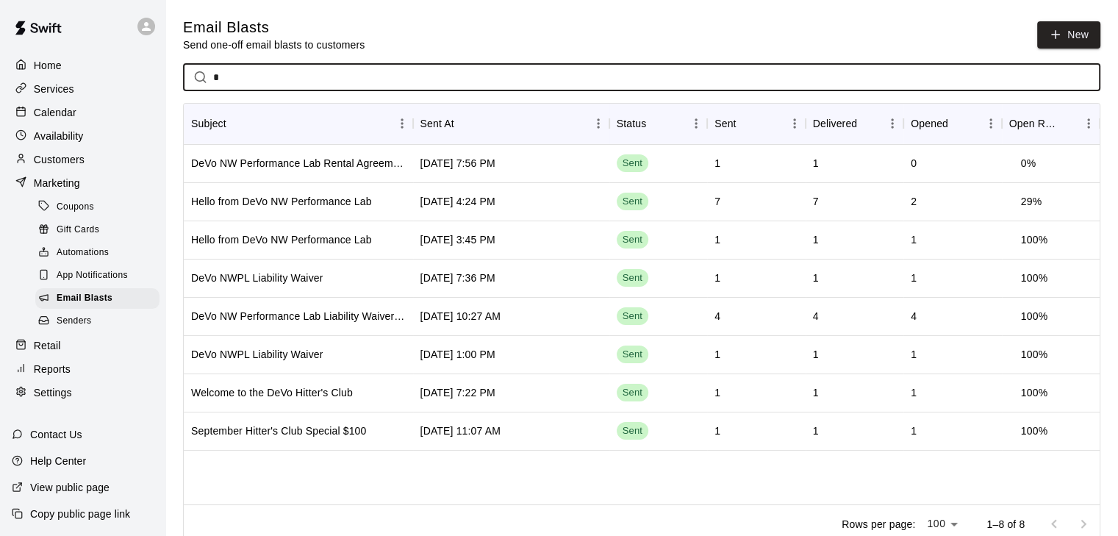
type input "*"
